Goal: Task Accomplishment & Management: Manage account settings

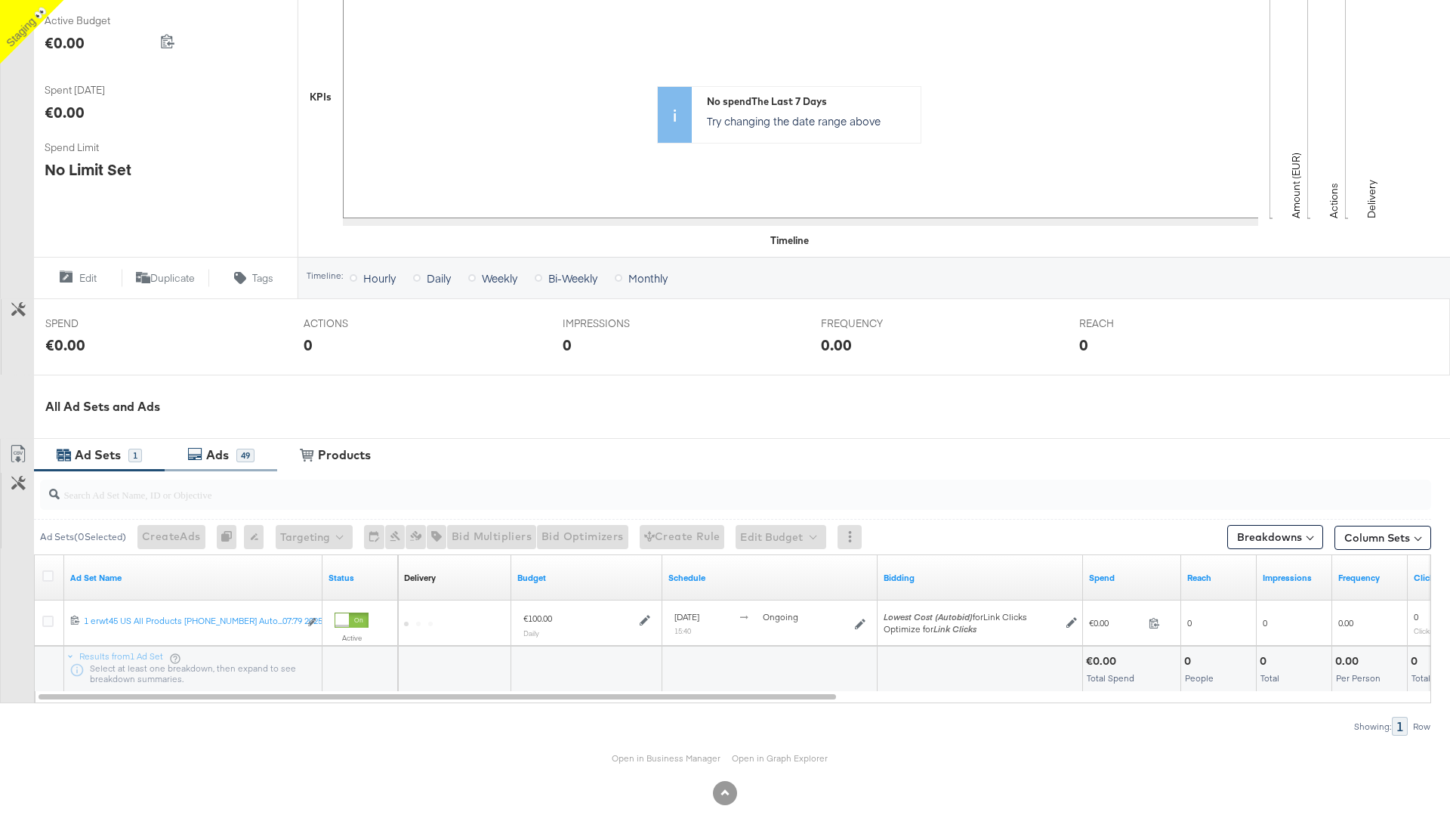
click at [219, 454] on div "Ads" at bounding box center [217, 454] width 23 height 17
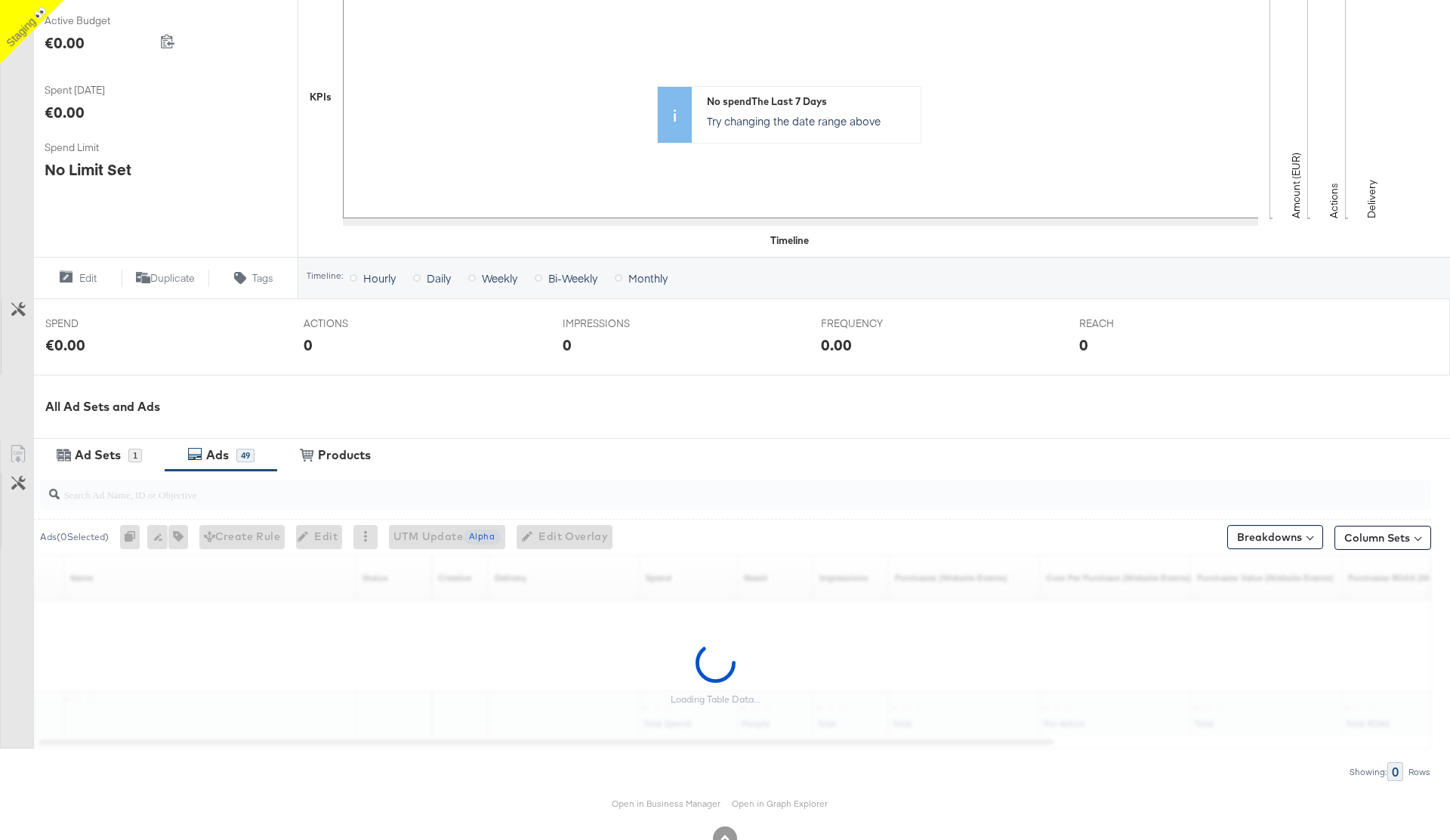
scroll to position [358, 0]
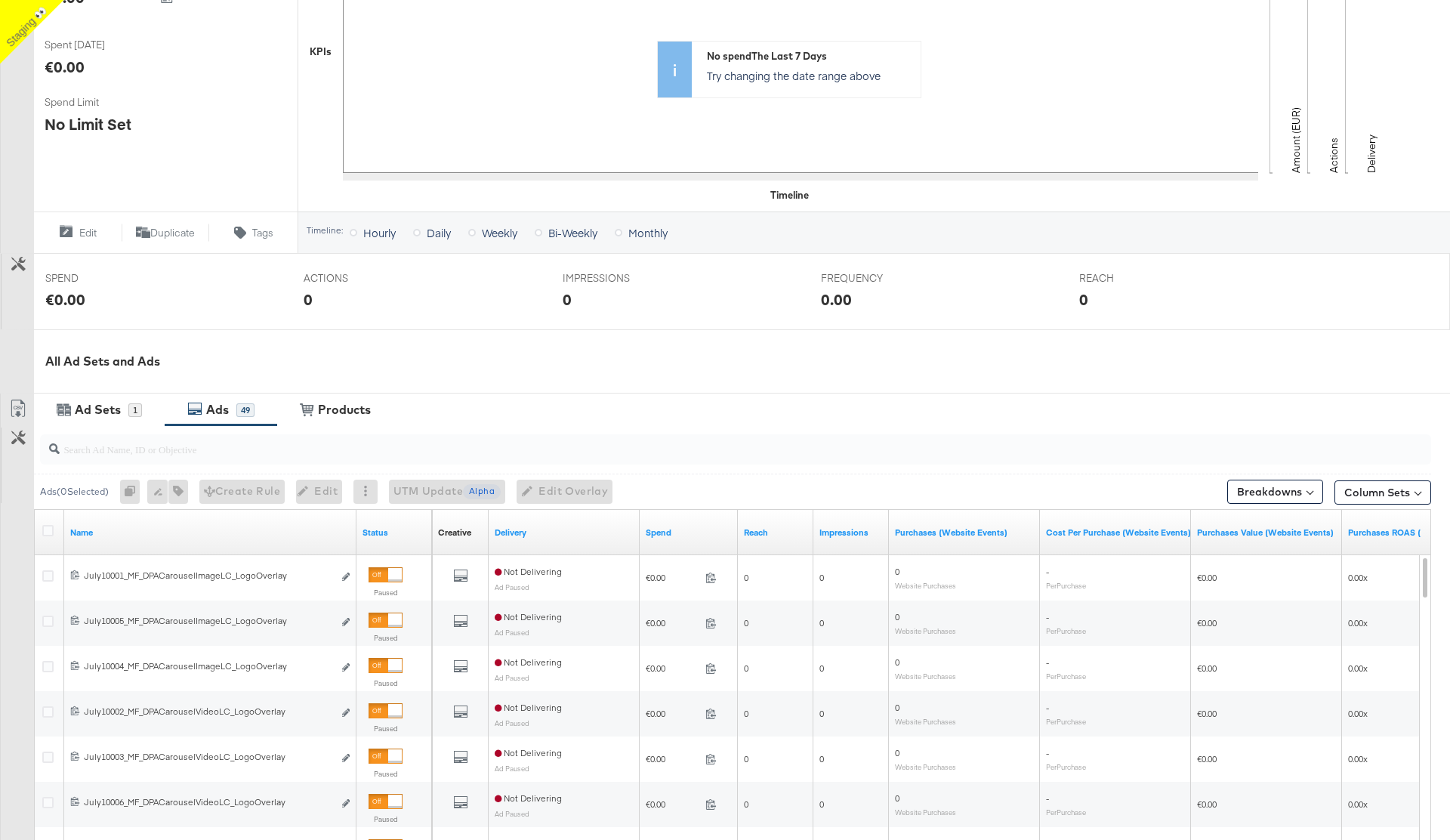
click at [47, 532] on icon at bounding box center [48, 531] width 11 height 11
click at [0, 0] on input "checkbox" at bounding box center [0, 0] width 0 height 0
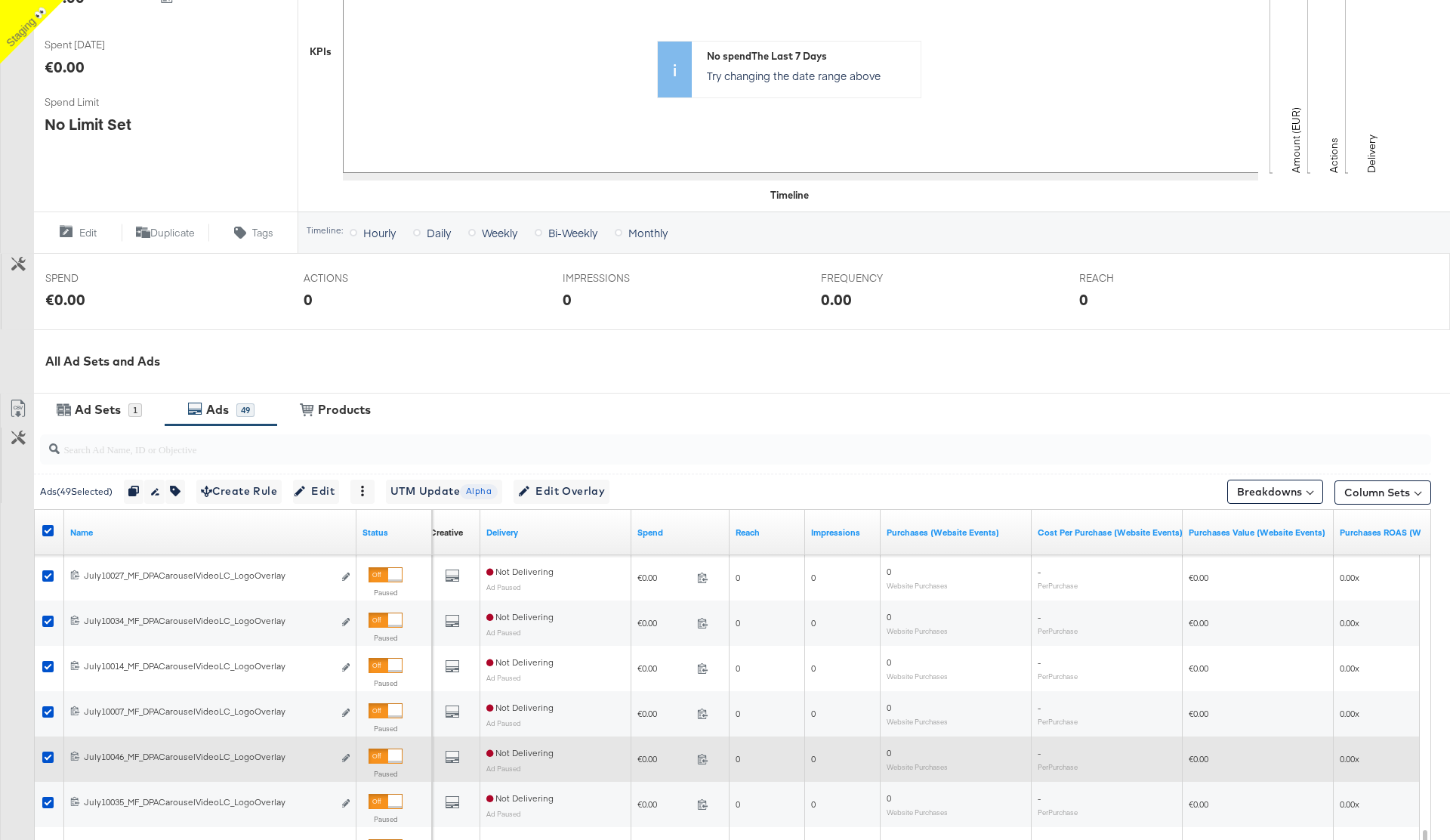
scroll to position [585, 0]
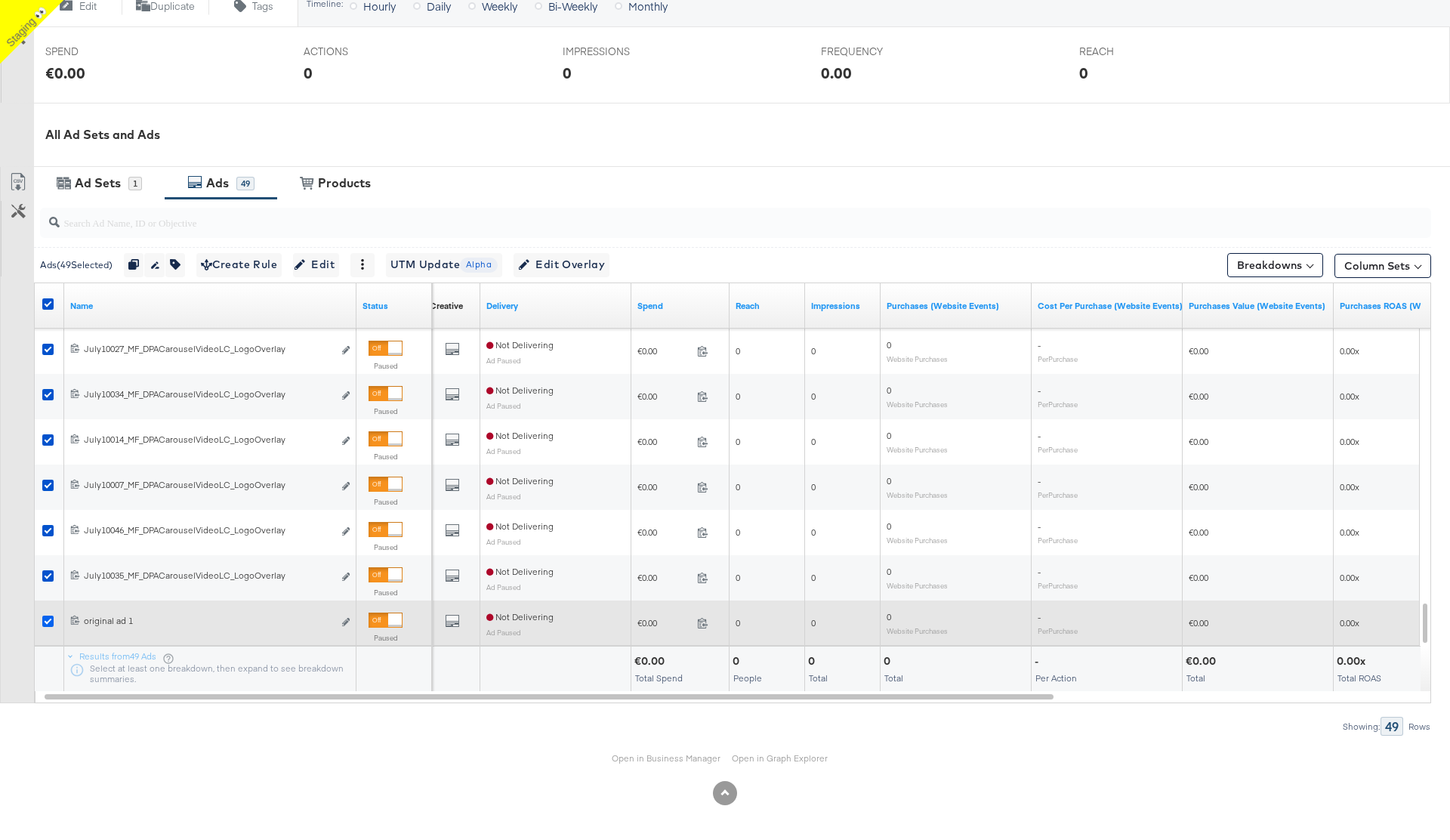
click at [46, 617] on icon at bounding box center [48, 620] width 11 height 11
click at [0, 0] on input "checkbox" at bounding box center [0, 0] width 0 height 0
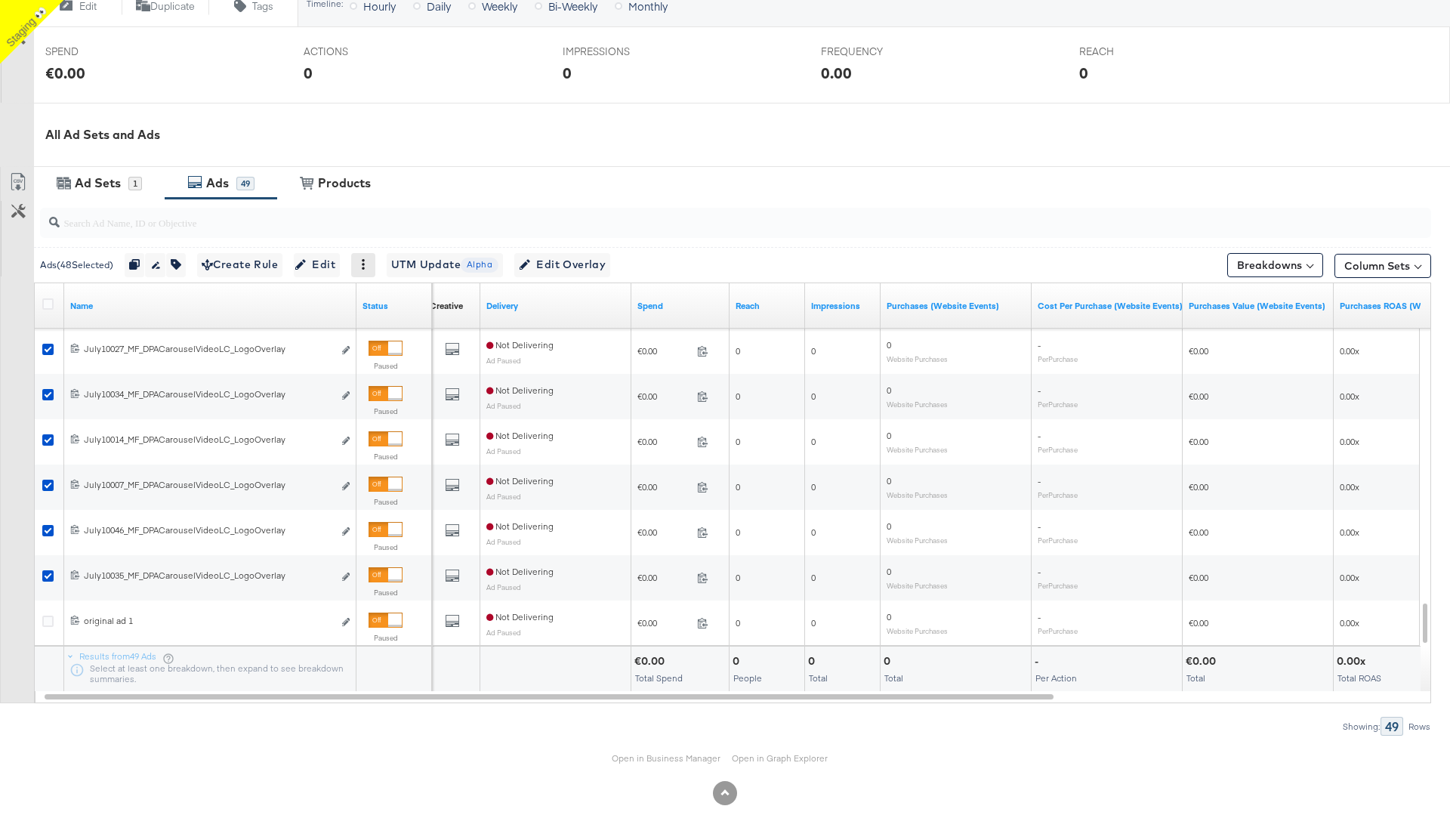
click at [368, 269] on icon at bounding box center [364, 265] width 11 height 11
click at [408, 331] on div "Delete" at bounding box center [416, 338] width 83 height 24
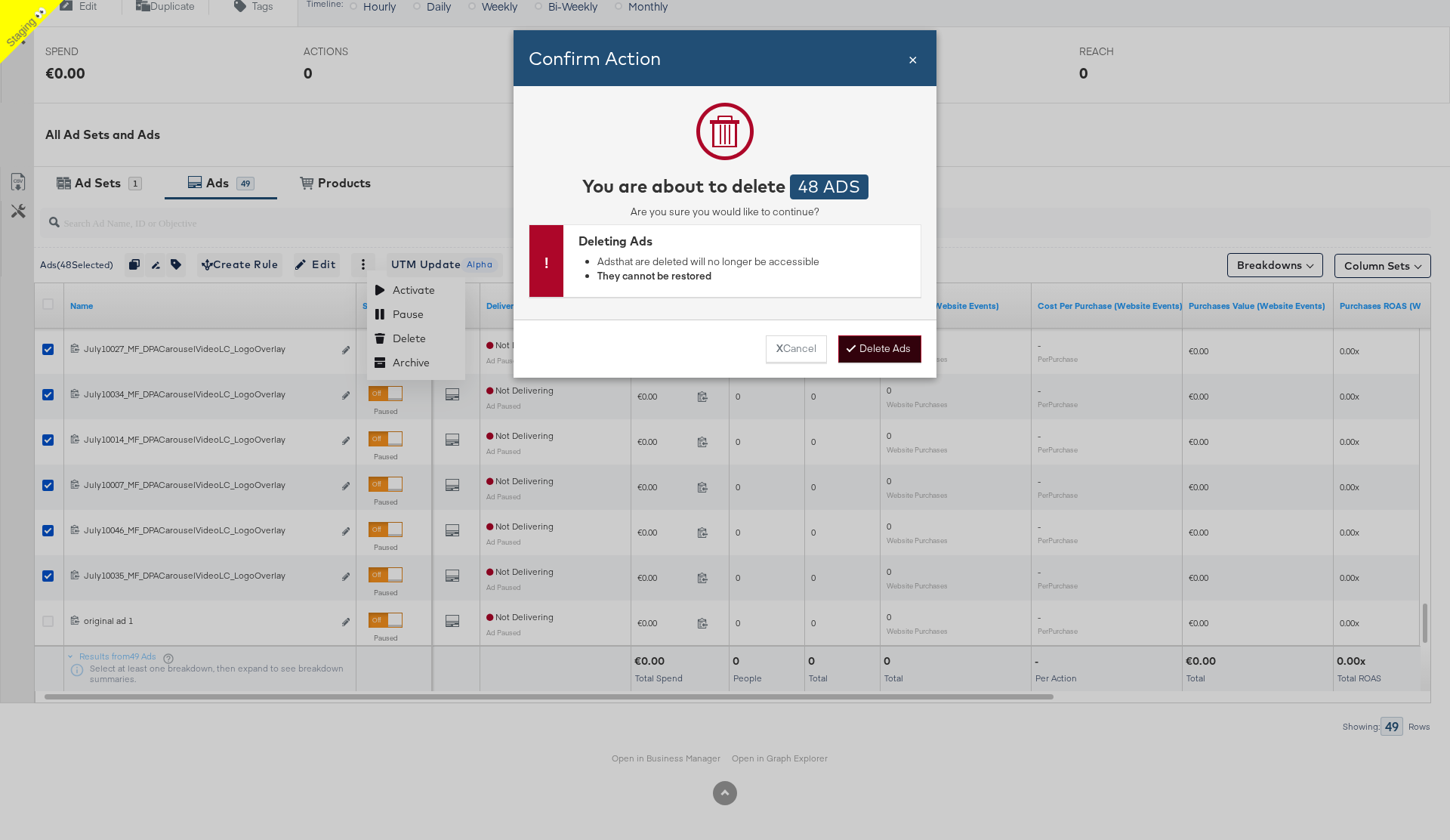
click at [875, 354] on button "Delete Ads" at bounding box center [880, 349] width 83 height 27
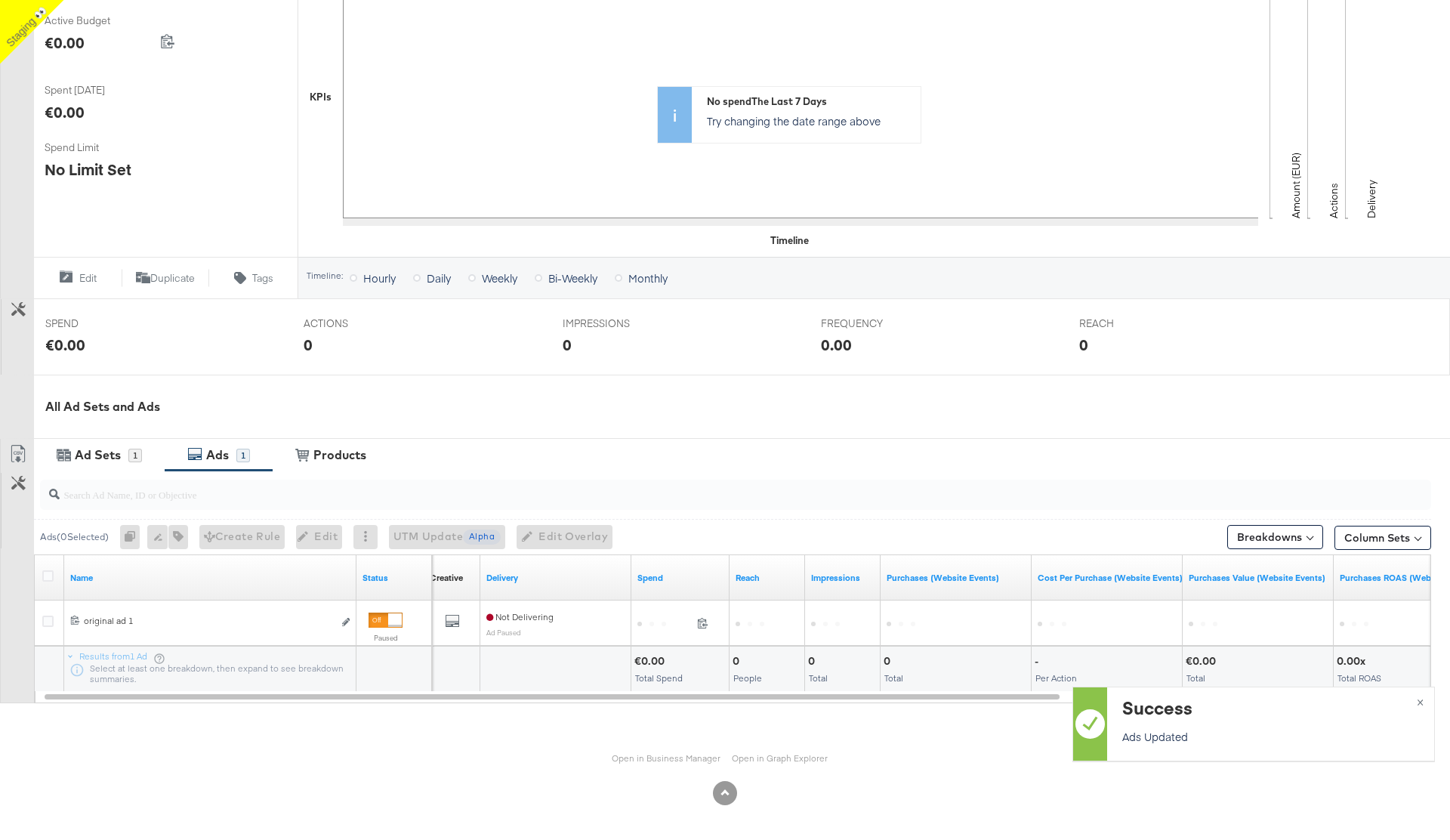
scroll to position [313, 0]
